Goal: Browse casually

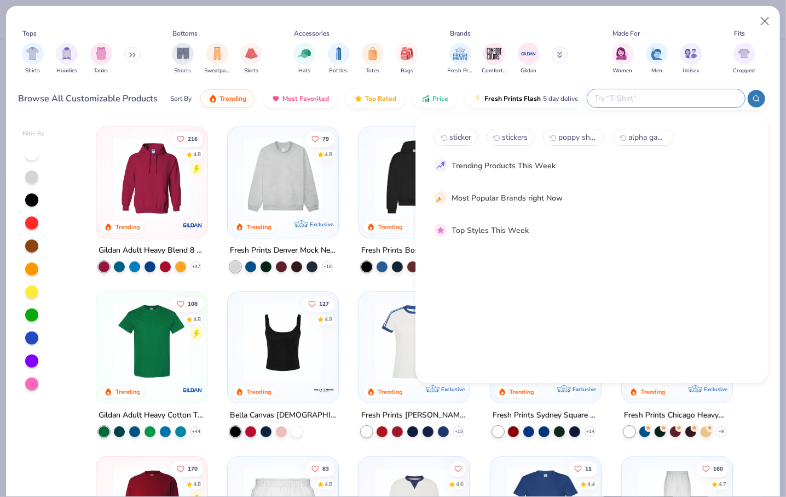
scroll to position [237, 0]
click at [770, 24] on button "Close" at bounding box center [765, 21] width 21 height 21
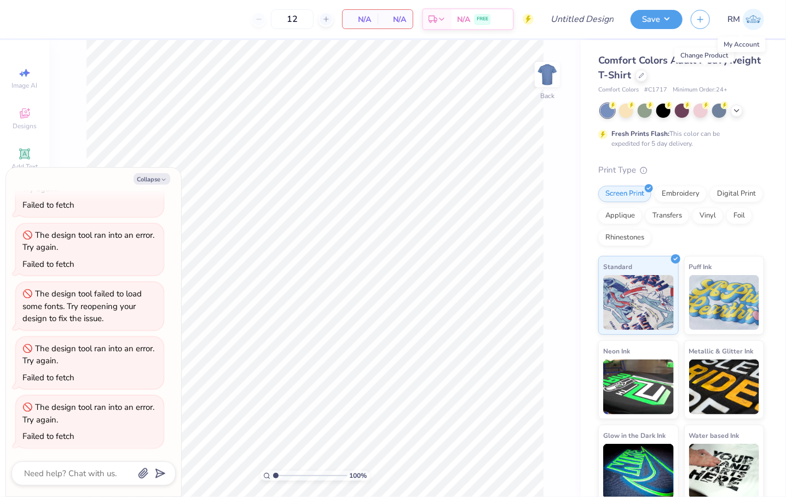
click at [750, 23] on img at bounding box center [753, 19] width 21 height 21
click at [737, 109] on icon at bounding box center [737, 109] width 9 height 9
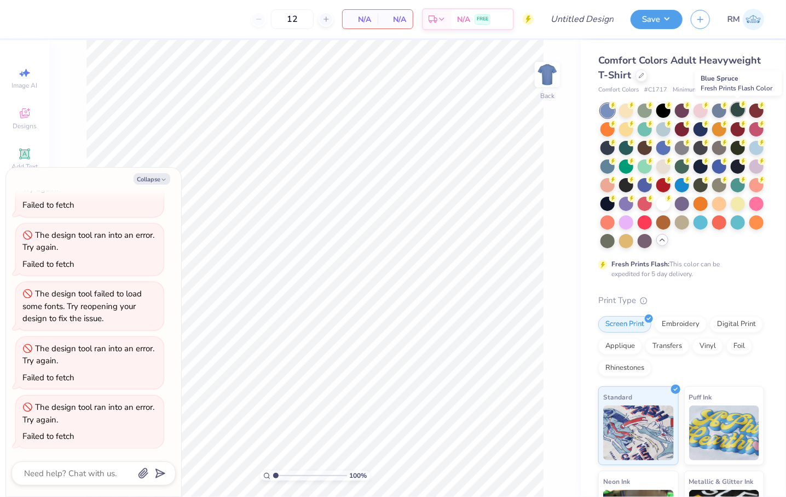
click at [743, 112] on div at bounding box center [738, 109] width 14 height 14
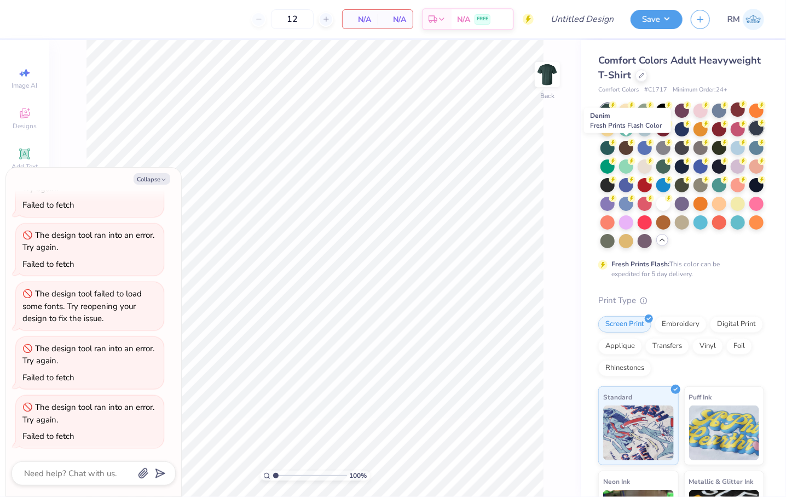
click at [750, 135] on div at bounding box center [757, 128] width 14 height 14
click at [615, 147] on div at bounding box center [608, 147] width 14 height 14
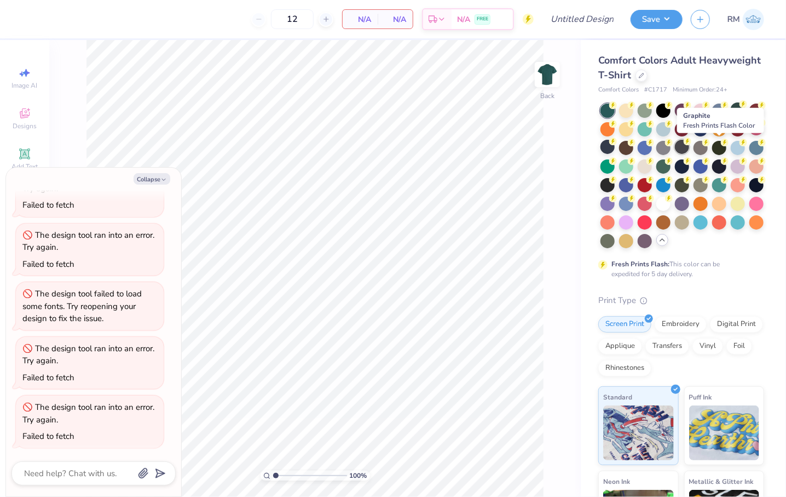
click at [689, 150] on div at bounding box center [682, 147] width 14 height 14
click at [708, 152] on div at bounding box center [701, 147] width 14 height 14
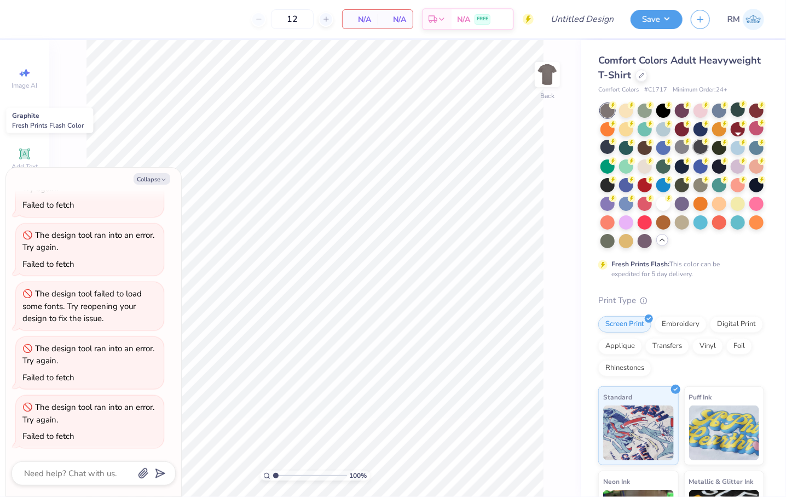
click at [708, 146] on div at bounding box center [701, 147] width 14 height 14
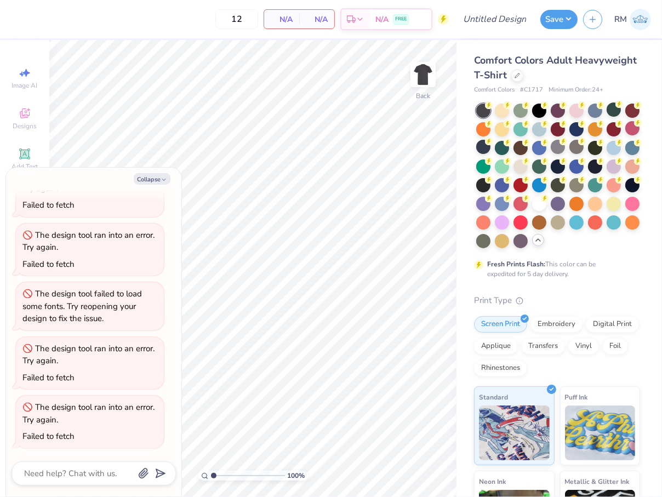
type textarea "x"
